Goal: Ask a question

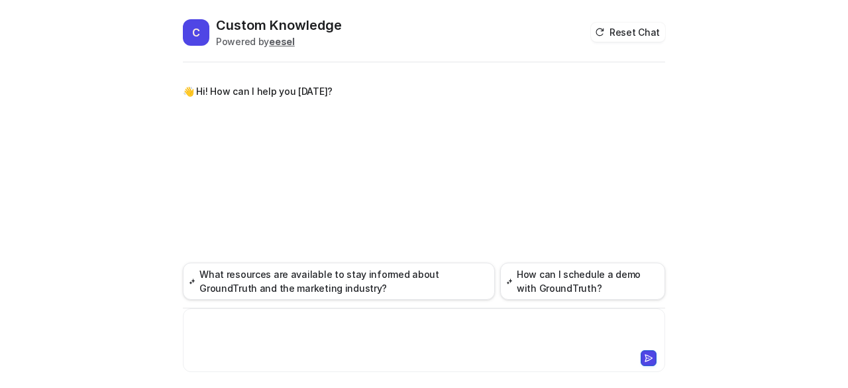
click at [313, 320] on div at bounding box center [424, 332] width 477 height 30
paste div
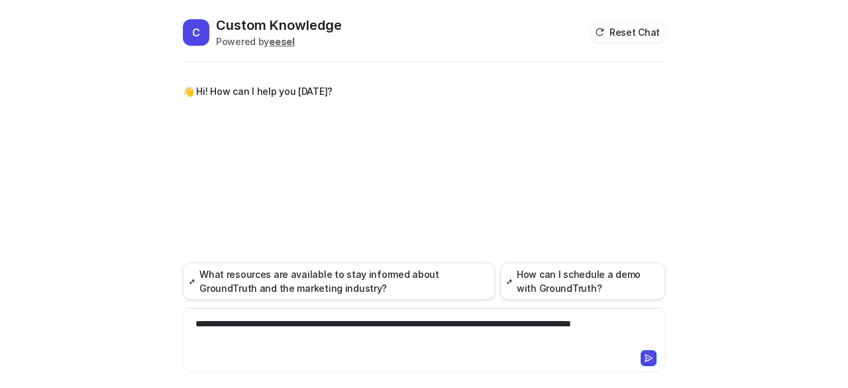
click at [652, 359] on icon at bounding box center [649, 358] width 7 height 7
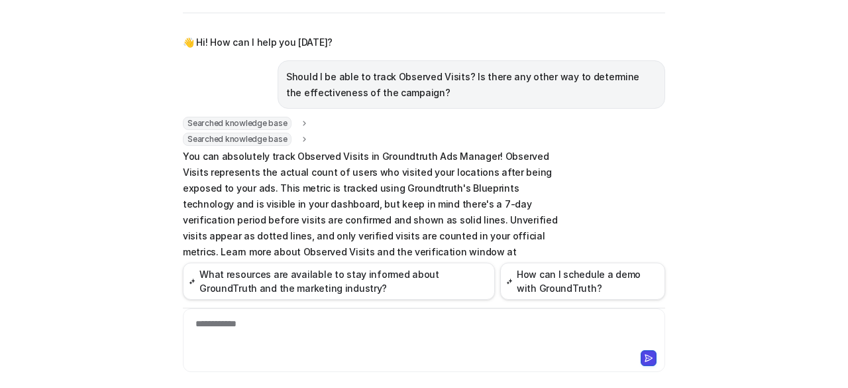
click at [303, 262] on link "Observed Visits article" at bounding box center [251, 267] width 103 height 11
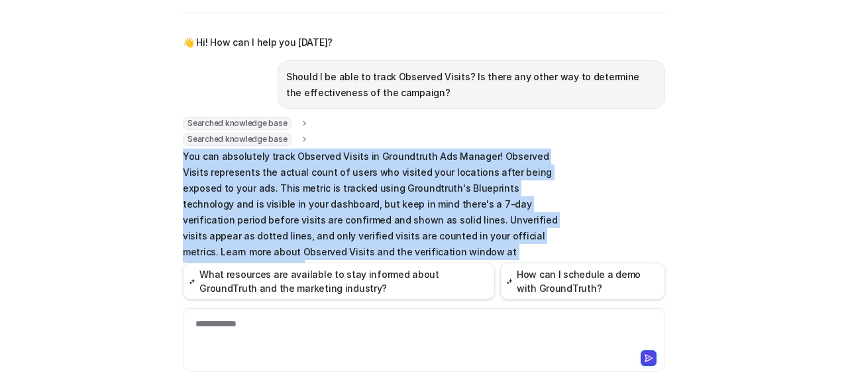
drag, startPoint x: 179, startPoint y: 156, endPoint x: 347, endPoint y: 247, distance: 191.3
click at [347, 247] on p "You can absolutely track Observed Visits in Groundtruth Ads Manager! Observed V…" at bounding box center [377, 211] width 388 height 127
copy p "You can absolutely track Observed Visits in Groundtruth Ads Manager! Observed V…"
